Goal: Check status: Check status

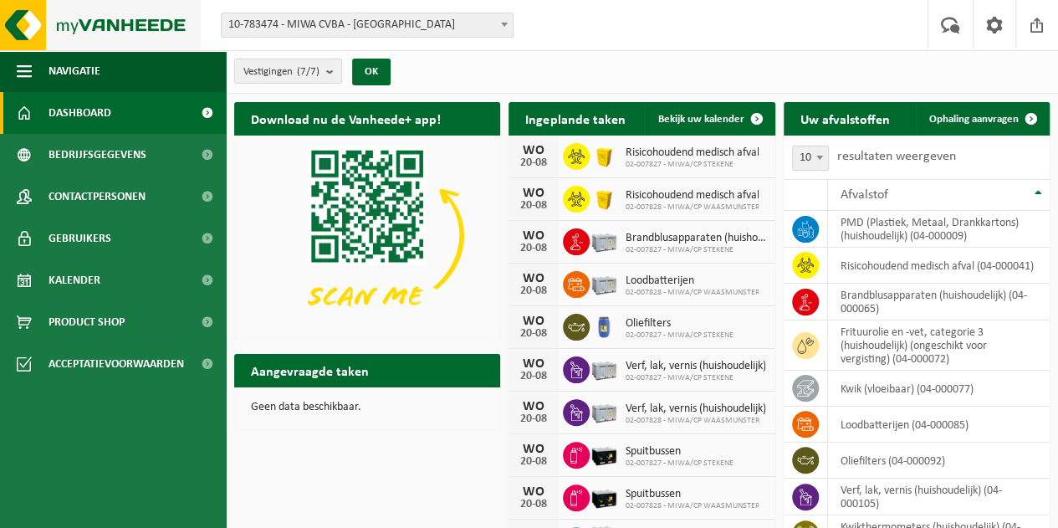
click at [119, 43] on img at bounding box center [100, 25] width 201 height 50
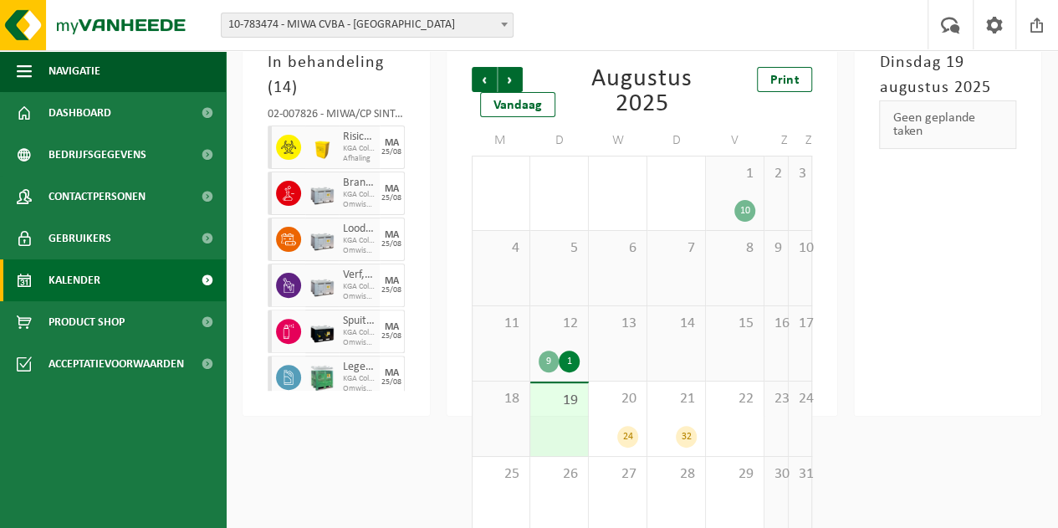
scroll to position [124, 0]
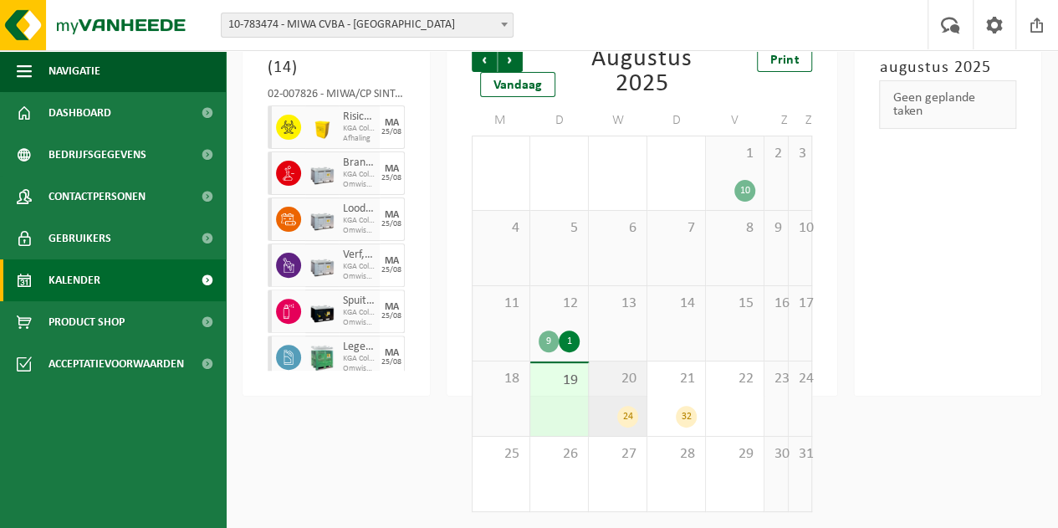
click at [602, 417] on div "24" at bounding box center [617, 417] width 41 height 22
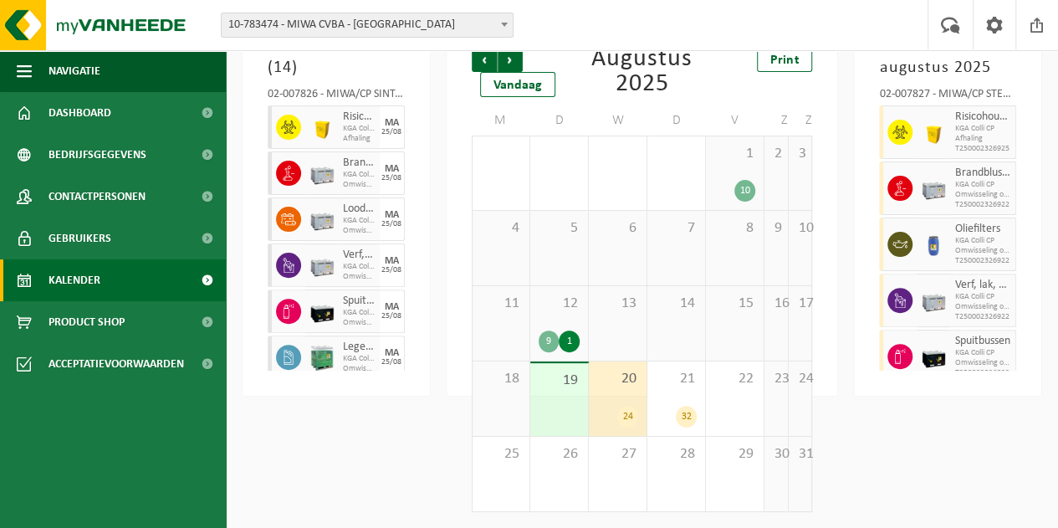
click at [977, 96] on div "02-007827 - MIWA/CP STEKENE - STEKENE" at bounding box center [947, 97] width 137 height 17
click at [997, 97] on div "02-007827 - MIWA/CP STEKENE - STEKENE" at bounding box center [947, 97] width 137 height 17
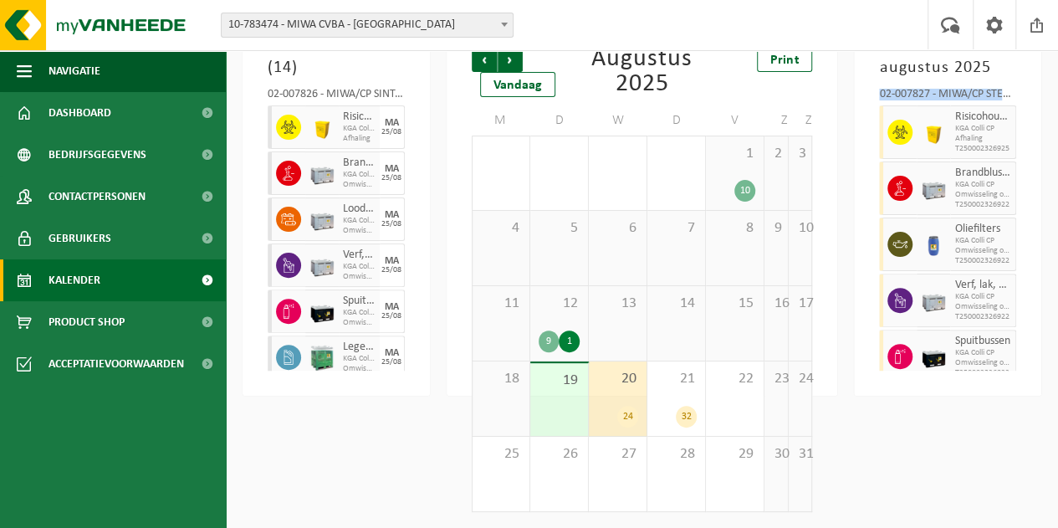
click at [997, 97] on div "02-007827 - MIWA/CP STEKENE - STEKENE" at bounding box center [947, 97] width 137 height 17
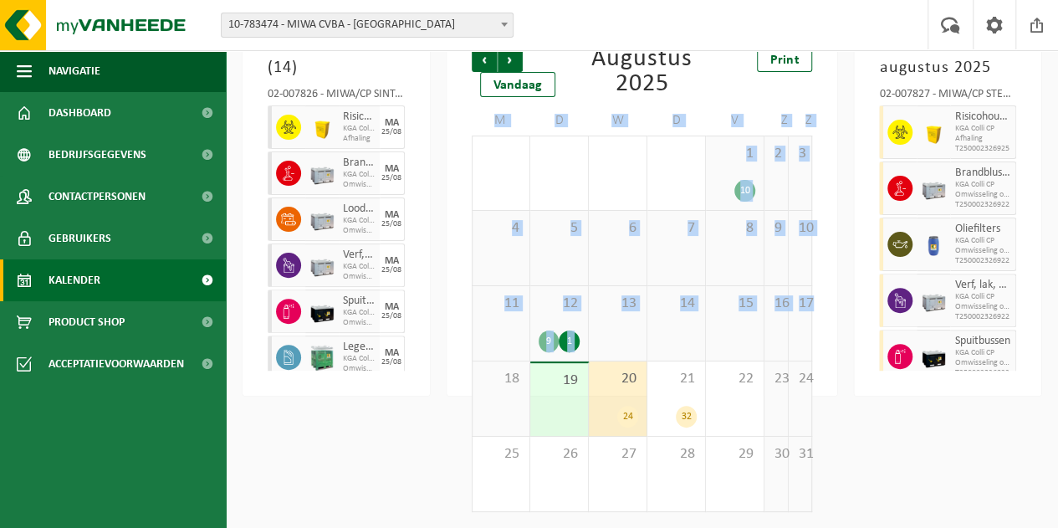
drag, startPoint x: 812, startPoint y: 325, endPoint x: 835, endPoint y: 307, distance: 29.8
click at [835, 307] on div "Vorige Volgende Vandaag [DATE] Print M D W D V Z Z 28 29 16 30 31 1 10 2 3 4 5 …" at bounding box center [643, 204] width 392 height 382
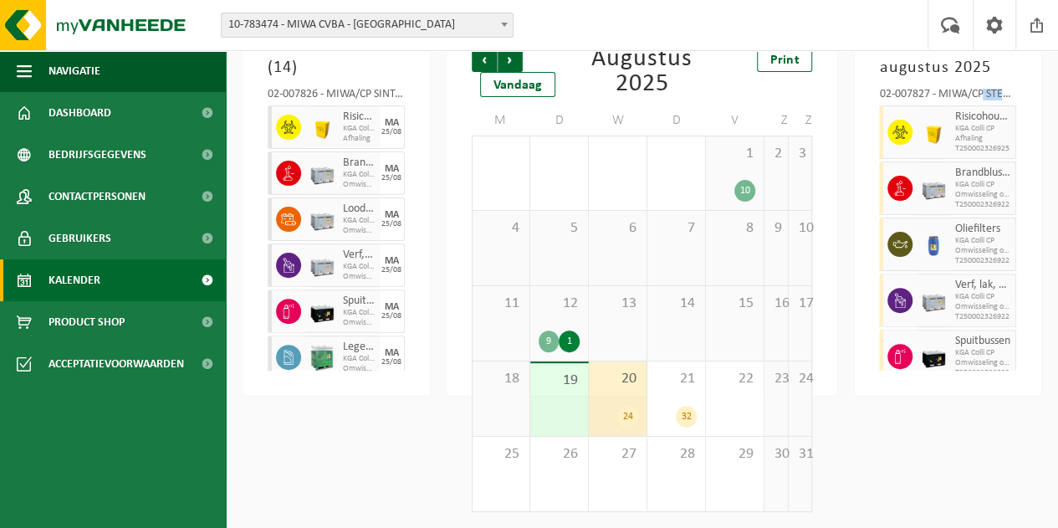
drag, startPoint x: 984, startPoint y: 93, endPoint x: 1024, endPoint y: 88, distance: 40.5
click at [1024, 88] on div "[DATE] 02-007827 - MIWA/CP STEKENE - STEKENE Risicohoudend medisch afval KGA Co…" at bounding box center [947, 204] width 187 height 382
click at [684, 426] on div "32" at bounding box center [686, 417] width 21 height 22
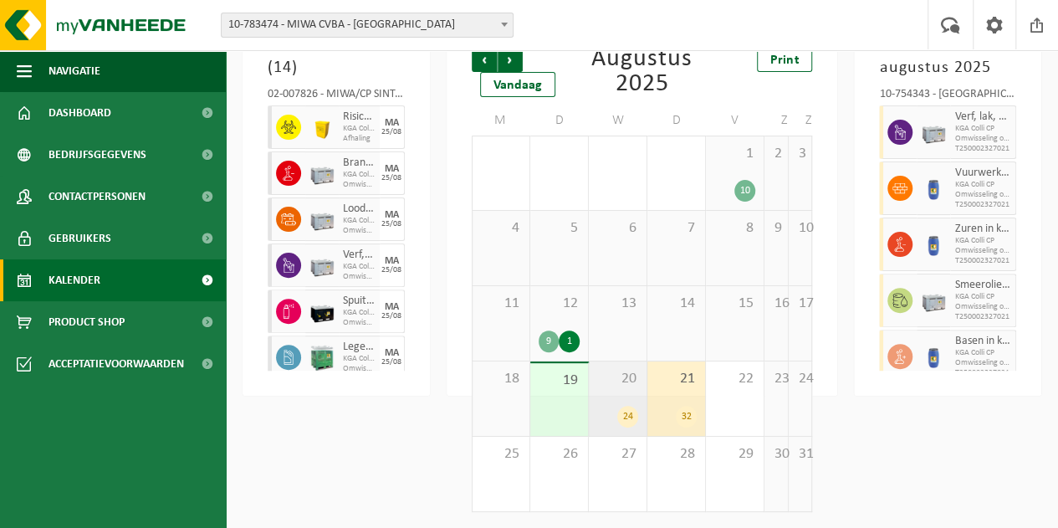
click at [638, 426] on div "24" at bounding box center [617, 417] width 41 height 22
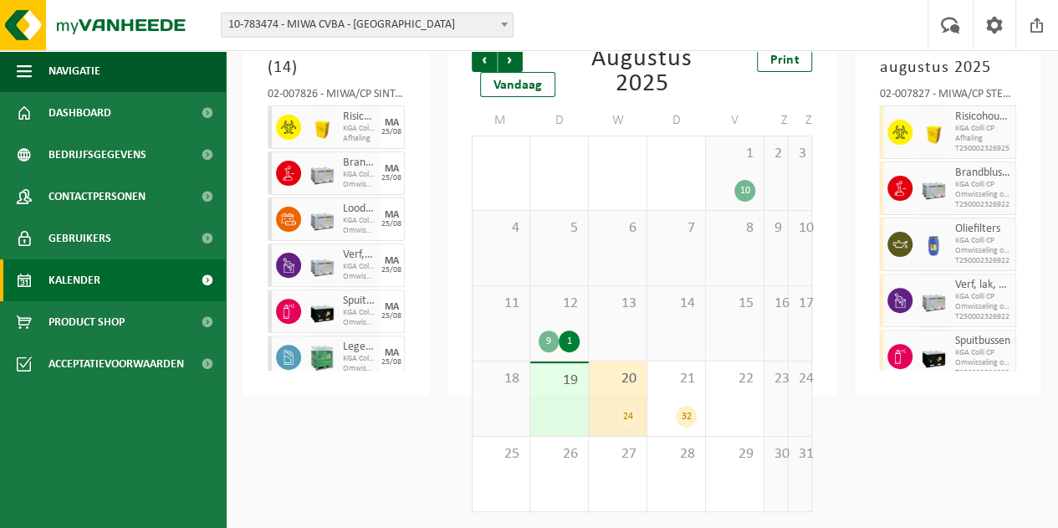
click at [638, 426] on div "24" at bounding box center [617, 417] width 41 height 22
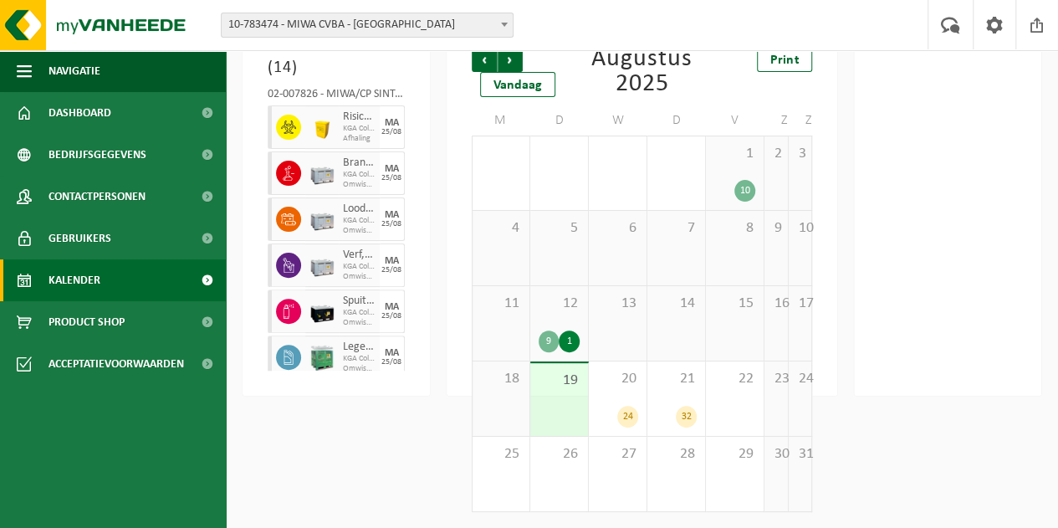
click at [1035, 201] on div at bounding box center [947, 204] width 187 height 382
